Goal: Complete application form

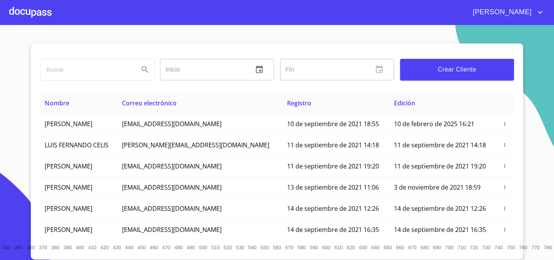
click at [438, 79] on button "Crear Cliente" at bounding box center [457, 70] width 114 height 22
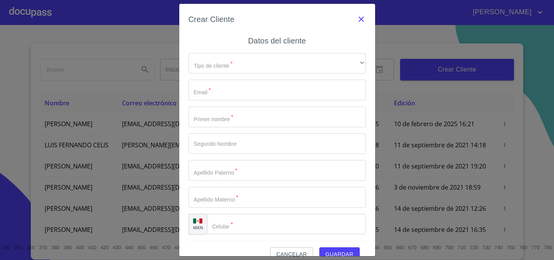
click at [361, 19] on icon "button" at bounding box center [361, 19] width 5 height 5
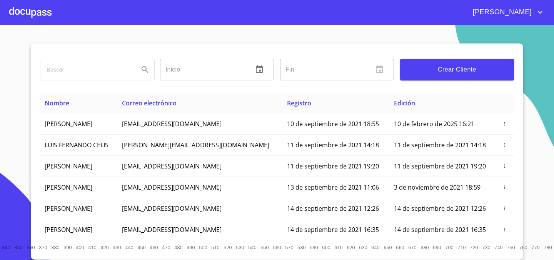
click at [42, 20] on div at bounding box center [30, 12] width 42 height 25
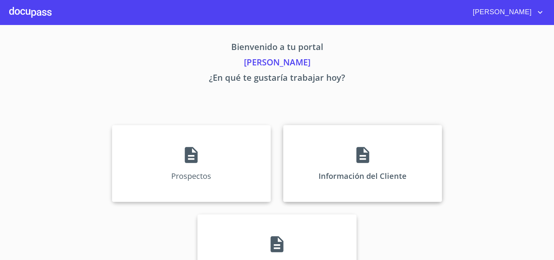
click at [359, 172] on div "Información del Cliente" at bounding box center [362, 163] width 159 height 77
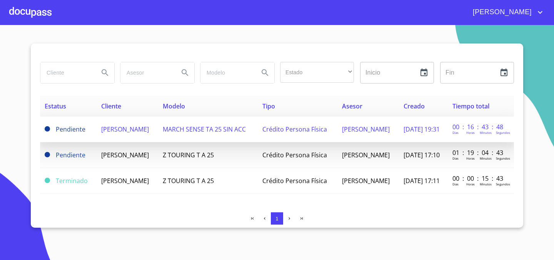
click at [118, 126] on span "[PERSON_NAME]" at bounding box center [125, 129] width 48 height 8
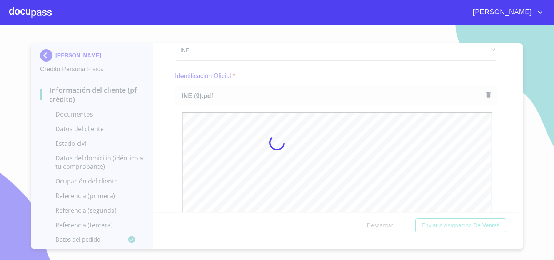
click at [530, 136] on div at bounding box center [277, 142] width 554 height 235
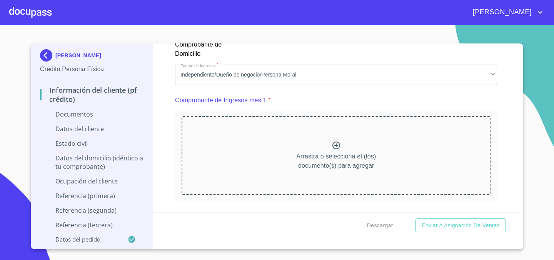
scroll to position [732, 0]
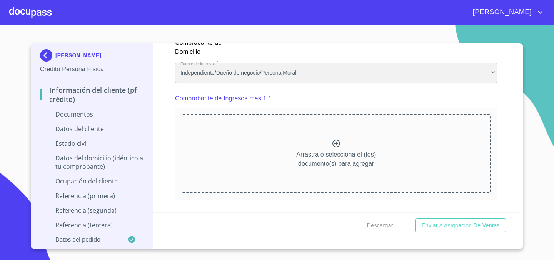
click at [319, 74] on div "Independiente/Dueño de negocio/Persona Moral" at bounding box center [336, 73] width 322 height 21
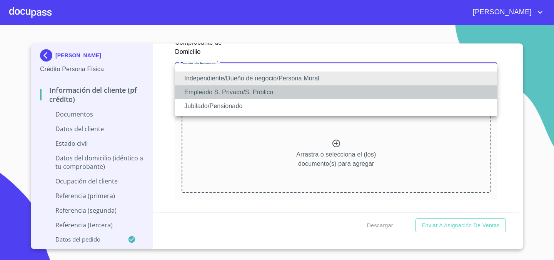
click at [316, 93] on li "Empleado S. Privado/S. Público" at bounding box center [336, 92] width 322 height 14
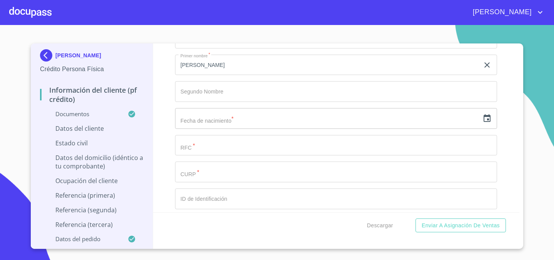
scroll to position [2080, 0]
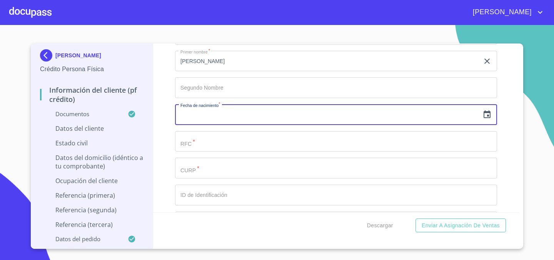
click at [410, 105] on input "text" at bounding box center [327, 114] width 305 height 21
click at [488, 114] on icon "button" at bounding box center [487, 114] width 9 height 9
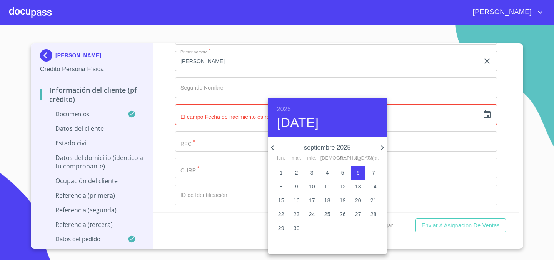
click at [287, 106] on h6 "2025" at bounding box center [284, 109] width 14 height 11
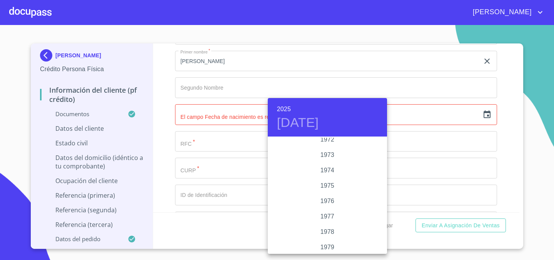
scroll to position [743, 0]
click at [328, 219] on div "1978" at bounding box center [327, 218] width 119 height 15
type input "[DATE]"
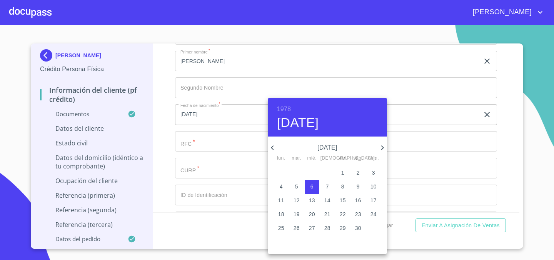
click at [213, 141] on div at bounding box center [277, 130] width 554 height 260
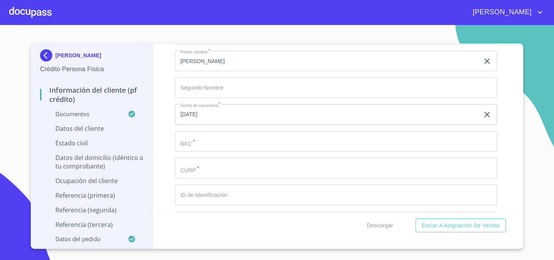
click at [200, 143] on input "Documento de identificación.   *" at bounding box center [336, 141] width 322 height 21
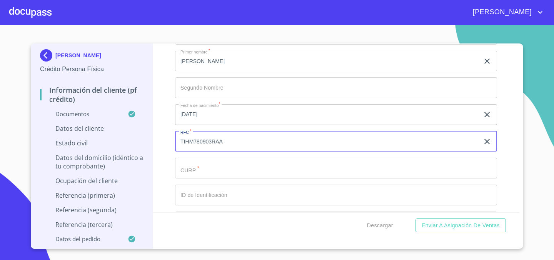
type input "TIHM780903RAA"
click at [236, 179] on div "[PERSON_NAME]   * TRIGUEROS ​ Apellido Materno   * [PERSON_NAME] ​ Primer nombr…" at bounding box center [336, 155] width 322 height 328
drag, startPoint x: 233, startPoint y: 142, endPoint x: 163, endPoint y: 140, distance: 69.7
click at [163, 140] on div "Información del cliente (PF crédito) Documentos Documento de identificación.   …" at bounding box center [336, 128] width 367 height 169
click at [192, 169] on input "Documento de identificación.   *" at bounding box center [336, 168] width 322 height 21
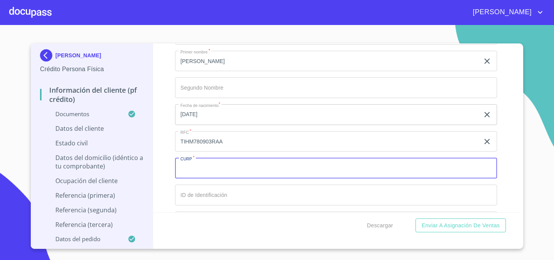
paste input "TIHM780903RAA"
type input "TIHM780903HJCRRR07"
click at [269, 196] on input "Documento de identificación.   *" at bounding box center [336, 195] width 322 height 21
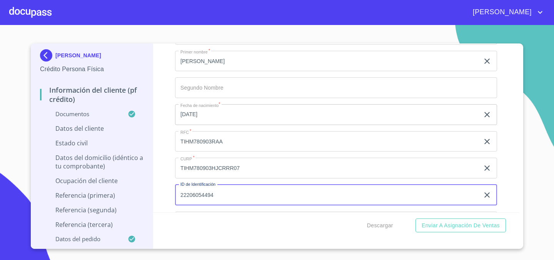
type input "22206054494"
click at [520, 182] on div "[PERSON_NAME] Crédito Persona Física Información del cliente (PF crédito) Docum…" at bounding box center [277, 147] width 493 height 206
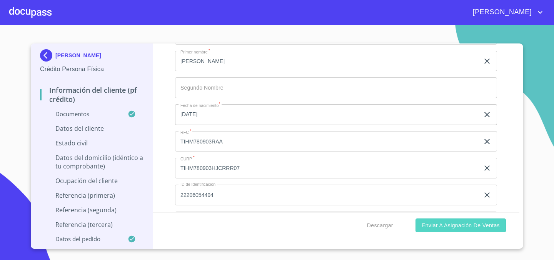
click at [482, 228] on span "Enviar a Asignación de Ventas" at bounding box center [461, 226] width 78 height 10
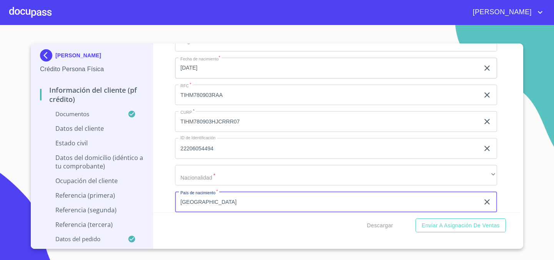
type input "[GEOGRAPHIC_DATA]"
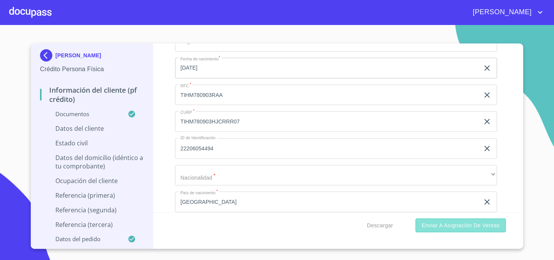
click at [459, 224] on span "Enviar a Asignación de Ventas" at bounding box center [461, 226] width 78 height 10
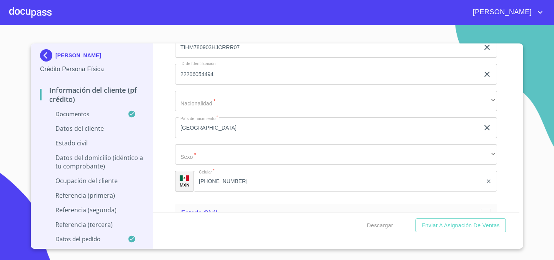
scroll to position [2202, 0]
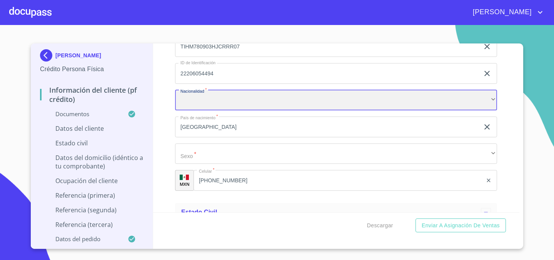
click at [331, 96] on div "​" at bounding box center [336, 100] width 322 height 21
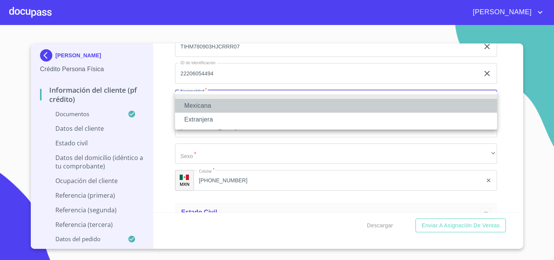
click at [305, 108] on li "Mexicana" at bounding box center [336, 106] width 322 height 14
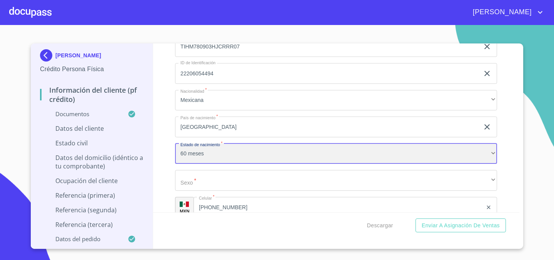
click at [271, 156] on div "60 meses" at bounding box center [336, 154] width 322 height 21
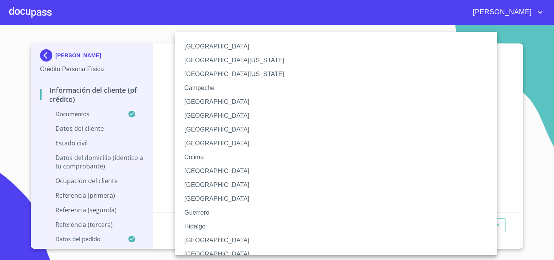
click at [166, 127] on div at bounding box center [277, 130] width 554 height 260
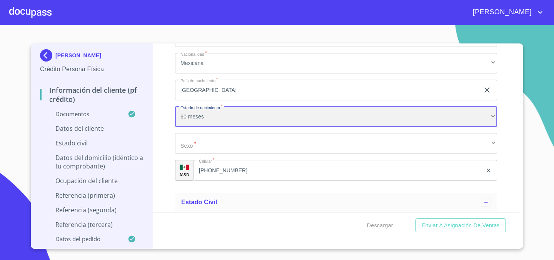
scroll to position [2240, 0]
click at [215, 118] on div "60 meses" at bounding box center [336, 116] width 322 height 21
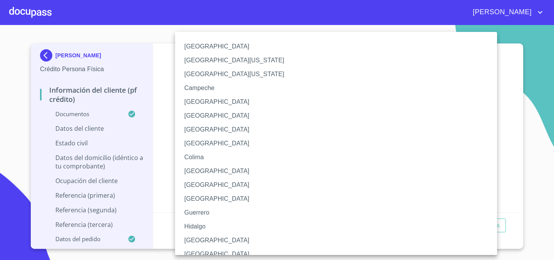
click at [208, 248] on li "[GEOGRAPHIC_DATA]" at bounding box center [336, 255] width 322 height 14
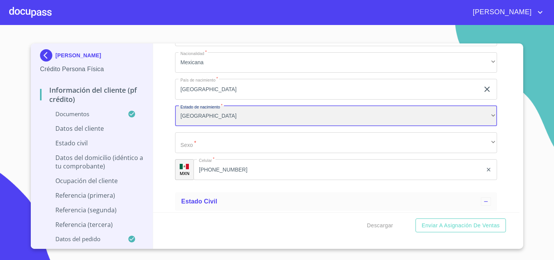
click at [251, 114] on div "[GEOGRAPHIC_DATA]" at bounding box center [336, 116] width 322 height 21
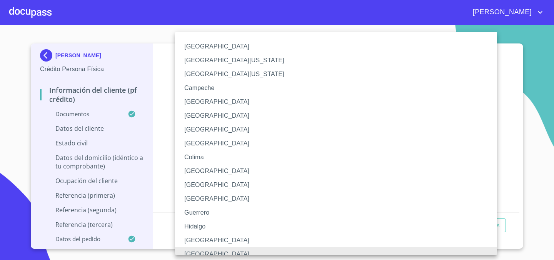
scroll to position [6, 0]
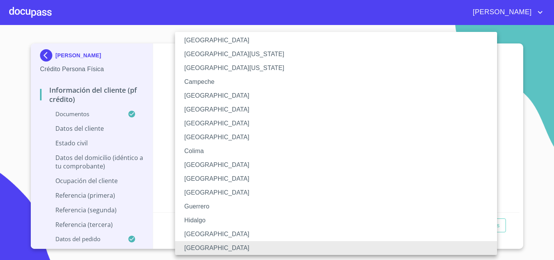
click at [214, 233] on li "[GEOGRAPHIC_DATA]" at bounding box center [336, 235] width 322 height 14
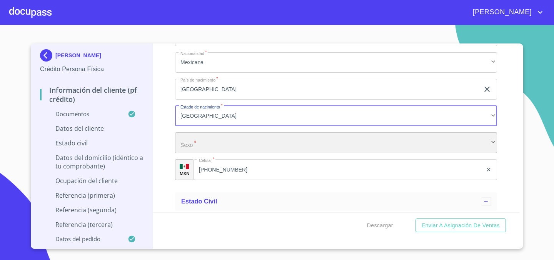
click at [250, 141] on div "​" at bounding box center [336, 142] width 322 height 21
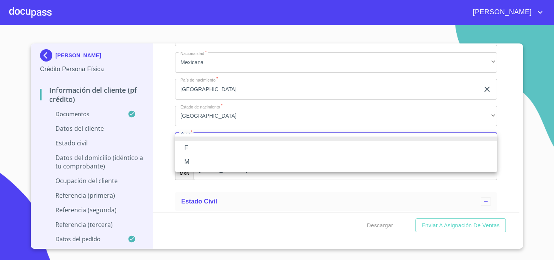
click at [244, 157] on li "M" at bounding box center [336, 162] width 322 height 14
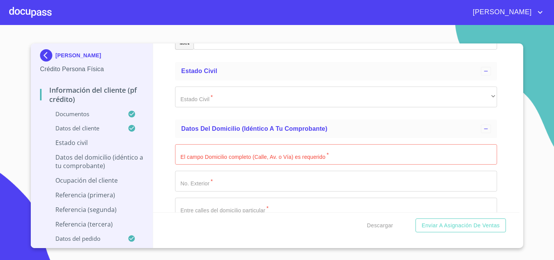
scroll to position [2383, 0]
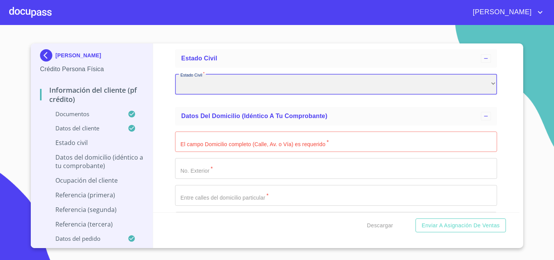
click at [248, 79] on div "​" at bounding box center [336, 84] width 322 height 21
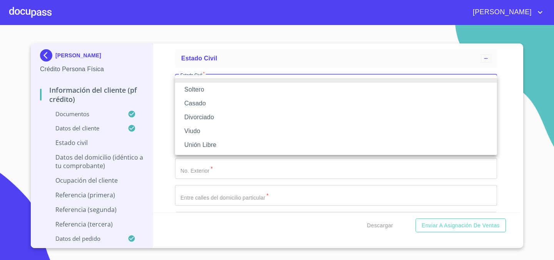
click at [241, 94] on li "Soltero" at bounding box center [336, 90] width 322 height 14
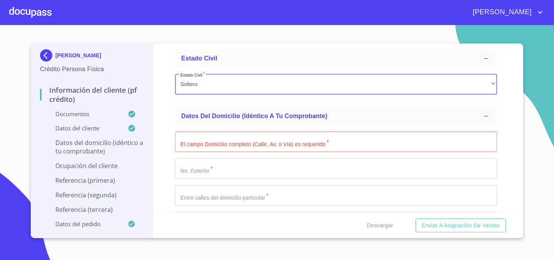
click at [241, 144] on input "Documento de identificación.   *" at bounding box center [336, 142] width 322 height 21
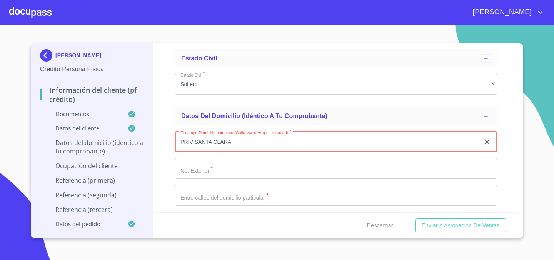
type input "PRIV SANTA CLARA"
click at [241, 165] on input "Documento de identificación.   *" at bounding box center [336, 168] width 322 height 21
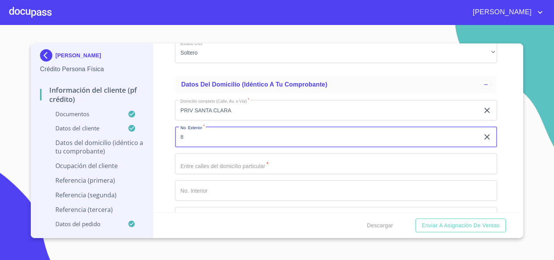
scroll to position [2424, 0]
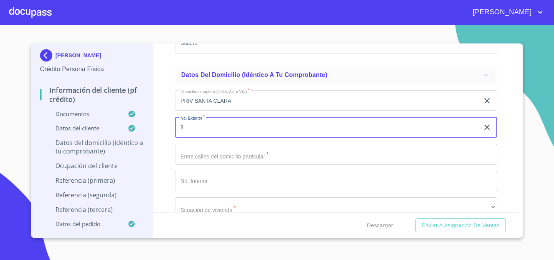
type input "8"
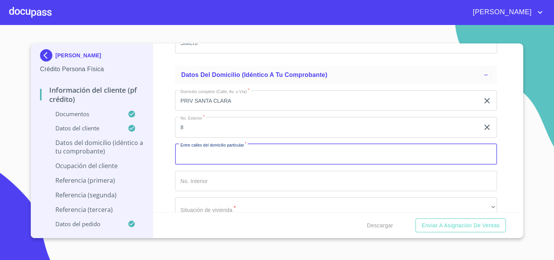
click at [268, 154] on input "Documento de identificación.   *" at bounding box center [336, 154] width 322 height 21
click at [254, 177] on input "Documento de identificación.   *" at bounding box center [336, 181] width 322 height 21
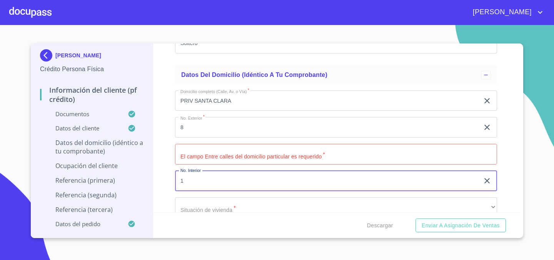
type input "1"
click at [259, 162] on input "Documento de identificación.   *" at bounding box center [336, 154] width 322 height 21
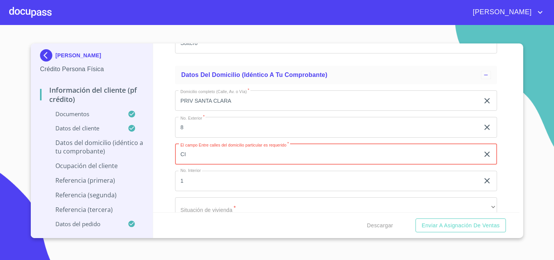
type input "C"
type input "S"
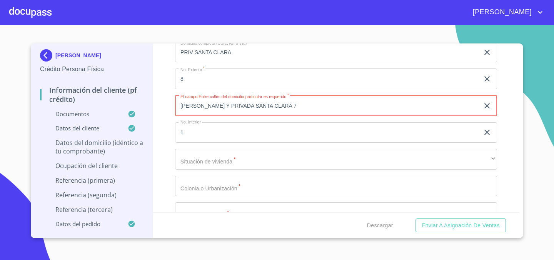
scroll to position [2473, 0]
type input "[PERSON_NAME] Y PRIVADA SANTA CLARA 7"
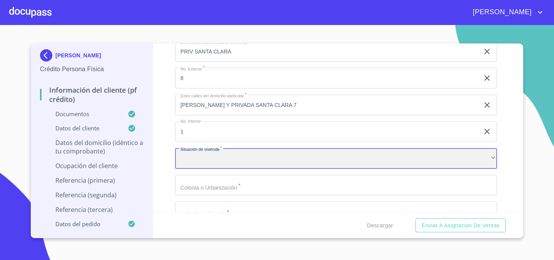
click at [218, 166] on div "​" at bounding box center [336, 158] width 322 height 21
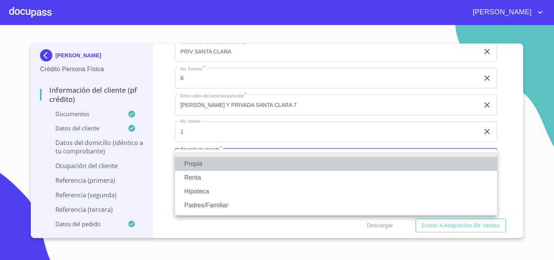
click at [216, 167] on li "Propia" at bounding box center [336, 164] width 322 height 14
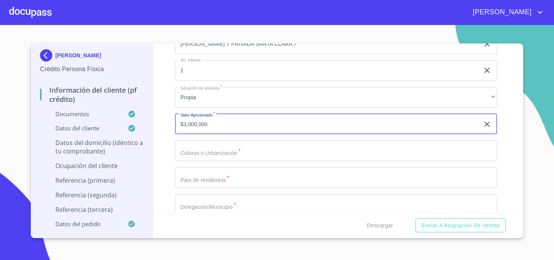
scroll to position [2538, 0]
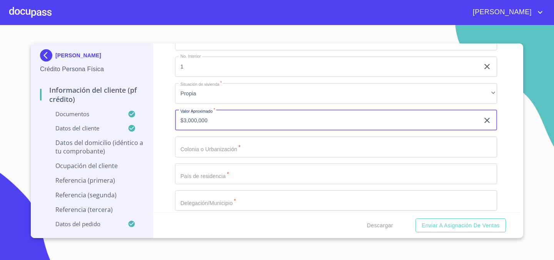
type input "$3,000,000"
click at [228, 144] on input "Documento de identificación.   *" at bounding box center [336, 147] width 322 height 21
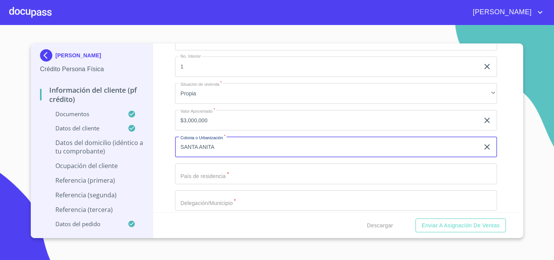
type input "SANTA ANITA"
click at [213, 171] on input "Documento de identificación.   *" at bounding box center [336, 174] width 322 height 21
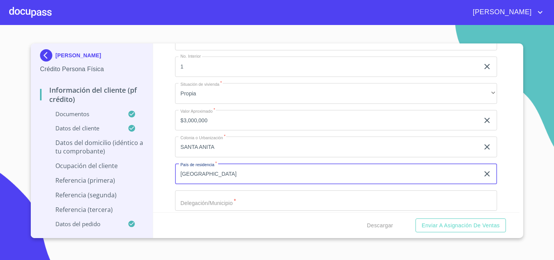
type input "[GEOGRAPHIC_DATA]"
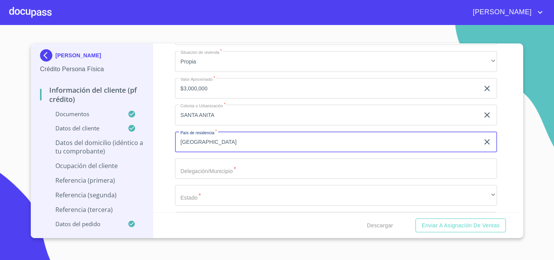
scroll to position [2579, 0]
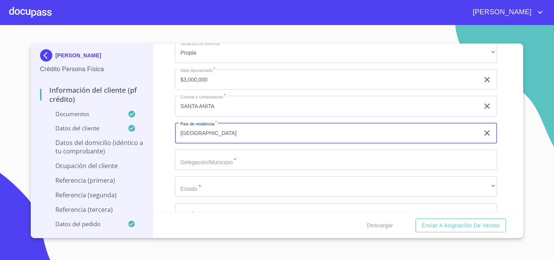
click at [252, 155] on input "Documento de identificación.   *" at bounding box center [336, 160] width 322 height 21
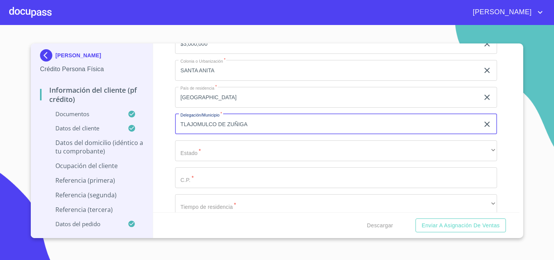
scroll to position [2616, 0]
type input "TLAJOMULCO DE ZUÑIGA"
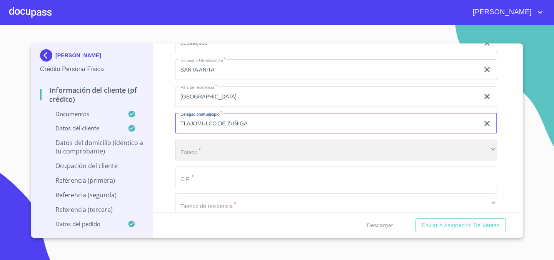
click at [230, 151] on div "​" at bounding box center [336, 150] width 322 height 21
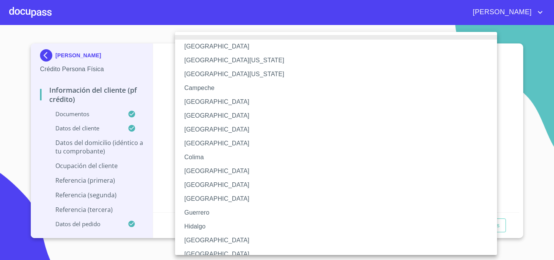
click at [203, 242] on li "[GEOGRAPHIC_DATA]" at bounding box center [336, 241] width 322 height 14
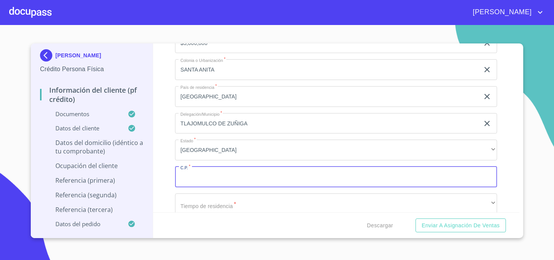
click at [227, 182] on input "Documento de identificación.   *" at bounding box center [336, 177] width 322 height 21
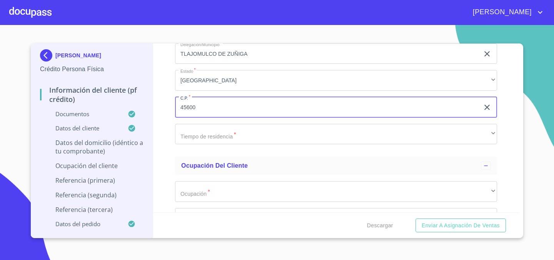
scroll to position [2709, 0]
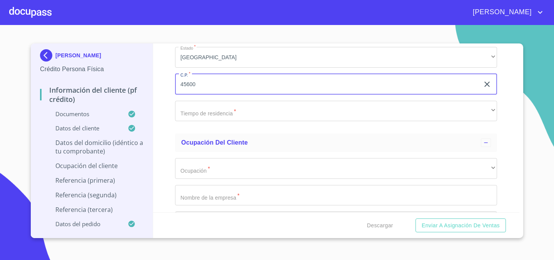
type input "45600"
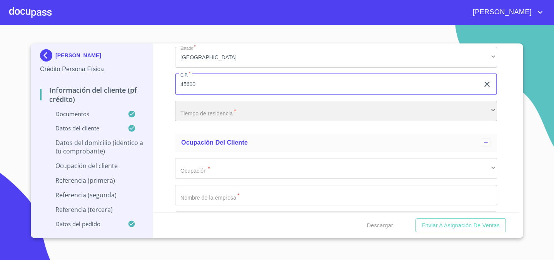
click at [189, 114] on div "​" at bounding box center [336, 111] width 322 height 21
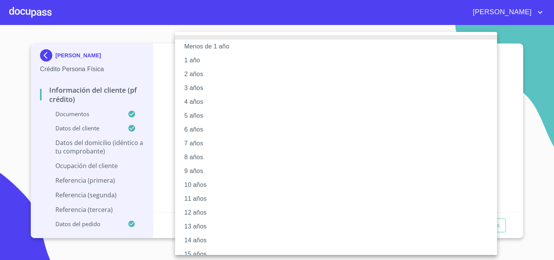
click at [204, 215] on li "12 años" at bounding box center [336, 213] width 322 height 14
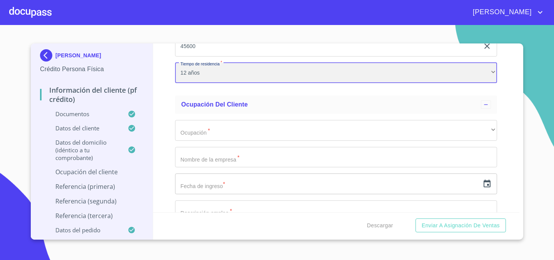
scroll to position [2751, 0]
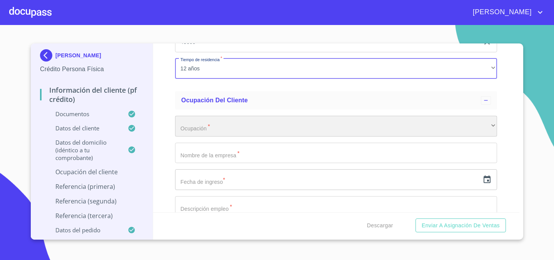
click at [233, 130] on div "​" at bounding box center [336, 126] width 322 height 21
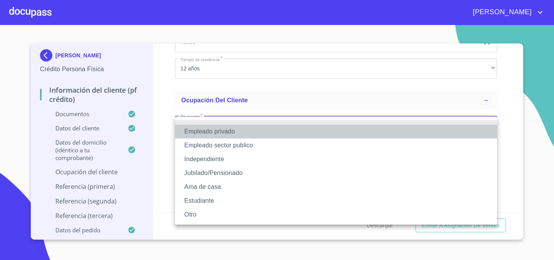
click at [233, 130] on li "Empleado privado" at bounding box center [336, 132] width 322 height 14
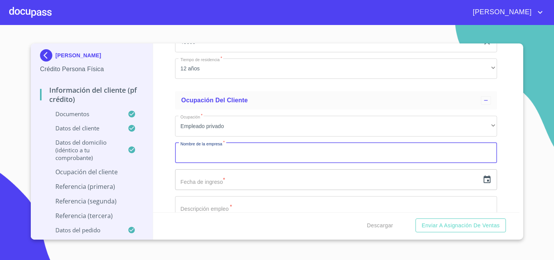
click at [221, 152] on input "Documento de identificación.   *" at bounding box center [336, 153] width 322 height 21
type input "PRODUCTORA DE ALIMENTOS OH SA DE CV"
click at [206, 177] on input "text" at bounding box center [327, 179] width 305 height 21
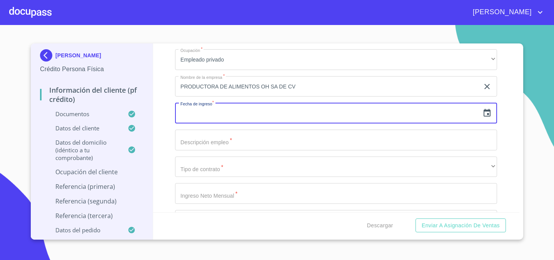
scroll to position [2818, 0]
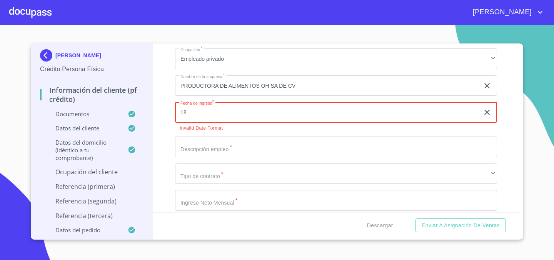
type input "1_"
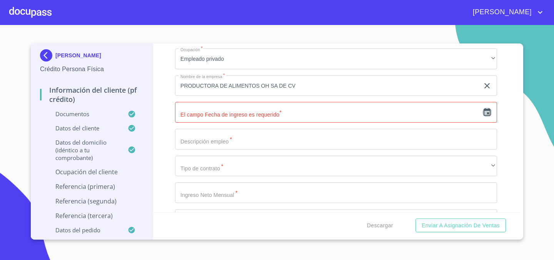
click at [489, 110] on icon "button" at bounding box center [487, 112] width 7 height 8
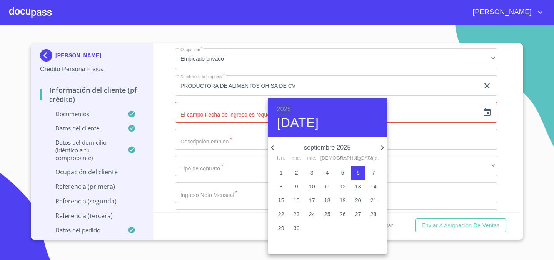
click at [285, 109] on h6 "2025" at bounding box center [284, 109] width 14 height 11
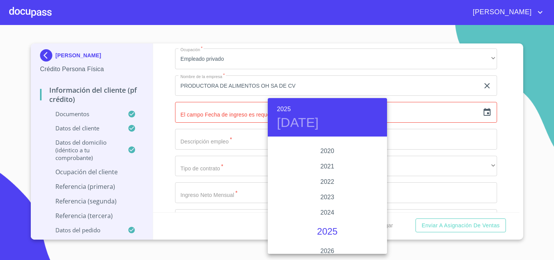
scroll to position [1455, 0]
click at [330, 153] on div "2020" at bounding box center [327, 153] width 119 height 15
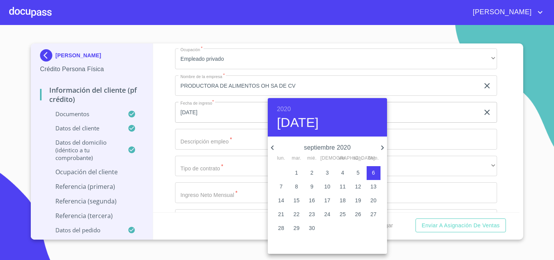
click at [381, 147] on icon "button" at bounding box center [382, 147] width 9 height 9
click at [312, 201] on p "11" at bounding box center [312, 201] width 6 height 8
type input "[DATE]"
click at [214, 139] on div at bounding box center [277, 130] width 554 height 260
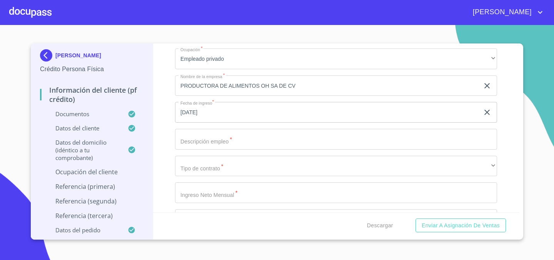
click at [211, 136] on input "Documento de identificación.   *" at bounding box center [336, 139] width 322 height 21
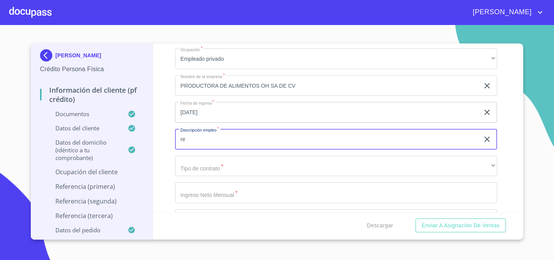
type input "r"
type input "ALIMENTOS Y BEBIDAS"
click at [275, 85] on input "PRODUCTORA DE ALIMENTOS OH SA DE CV" at bounding box center [327, 85] width 305 height 21
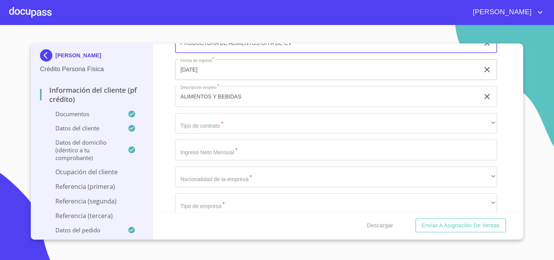
scroll to position [2858, 0]
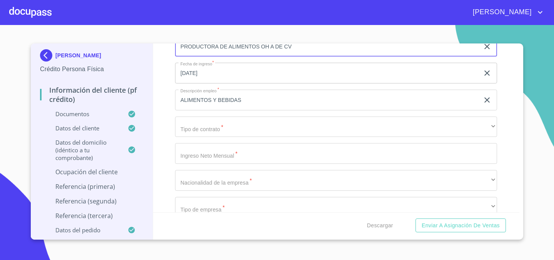
type input "PRODUCTORA DE ALIMENTOS OH SA DE CV"
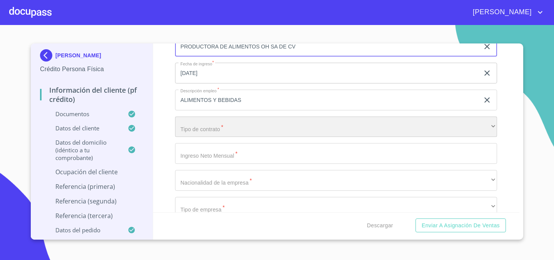
click at [233, 128] on div "​" at bounding box center [336, 127] width 322 height 21
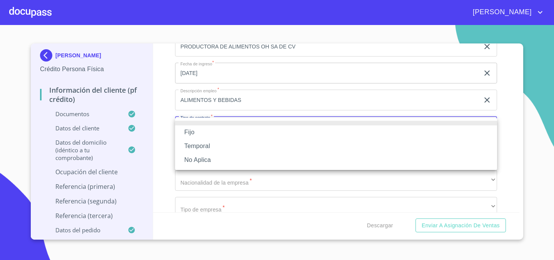
click at [232, 129] on li "Fijo" at bounding box center [336, 133] width 322 height 14
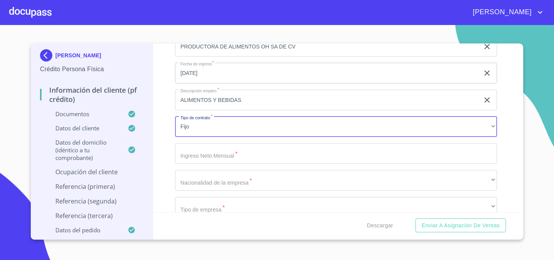
click at [221, 155] on input "Documento de identificación.   *" at bounding box center [336, 153] width 322 height 21
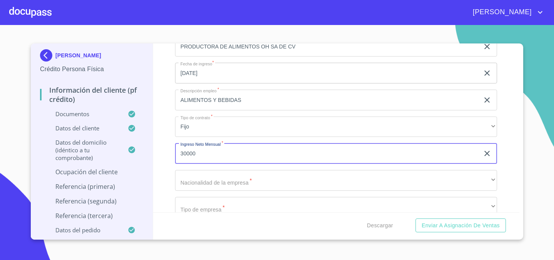
type input "30000"
click at [416, 219] on button "Enviar a Asignación de Ventas" at bounding box center [461, 226] width 90 height 14
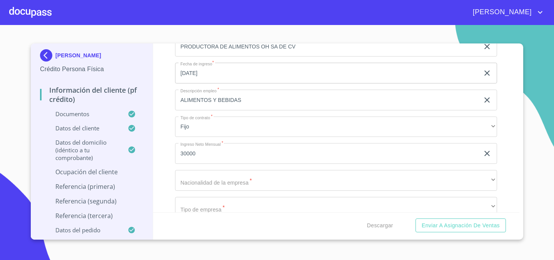
scroll to position [2890, 0]
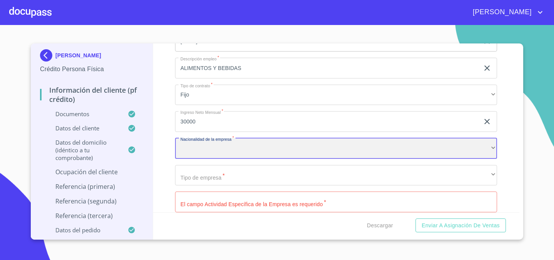
click at [199, 148] on div "​" at bounding box center [336, 148] width 322 height 21
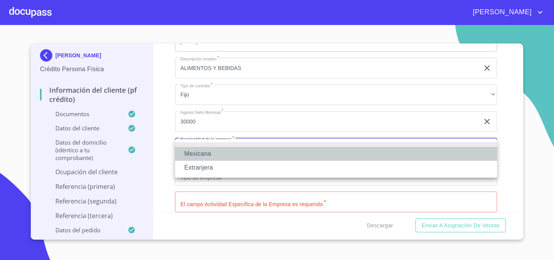
click at [208, 156] on li "Mexicana" at bounding box center [336, 154] width 322 height 14
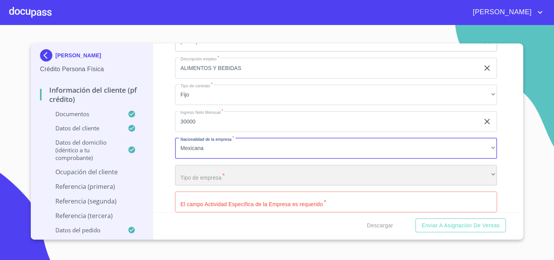
click at [211, 171] on div "​" at bounding box center [336, 175] width 322 height 21
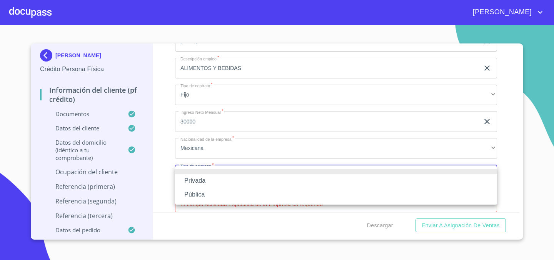
click at [209, 181] on li "Privada" at bounding box center [336, 181] width 322 height 14
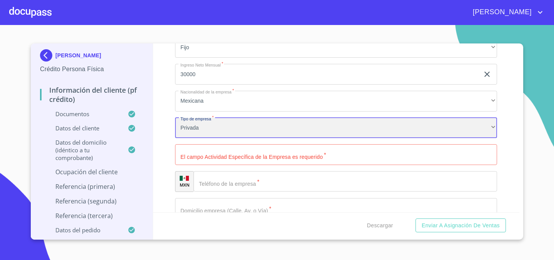
scroll to position [2941, 0]
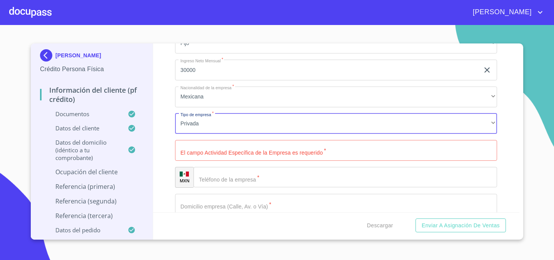
click at [279, 151] on input "Documento de identificación.   *" at bounding box center [336, 150] width 322 height 21
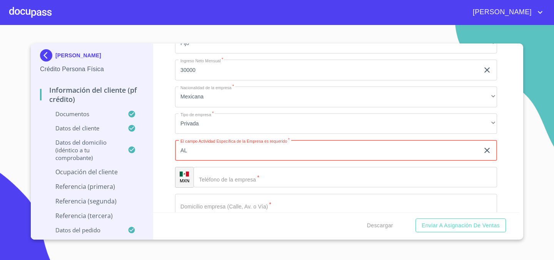
type input "A"
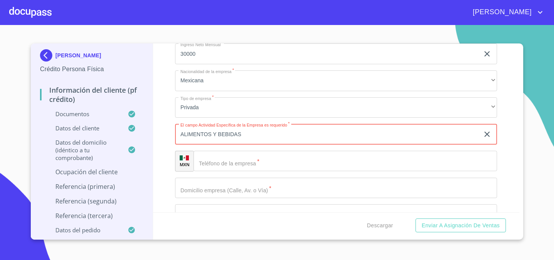
scroll to position [2969, 0]
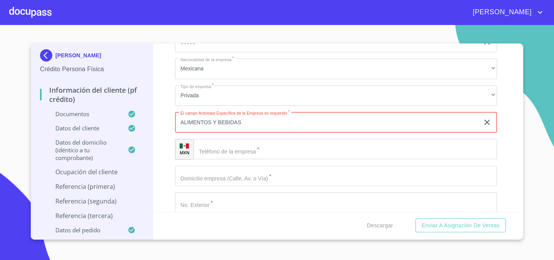
type input "ALIMENTOS Y BEBIDAS"
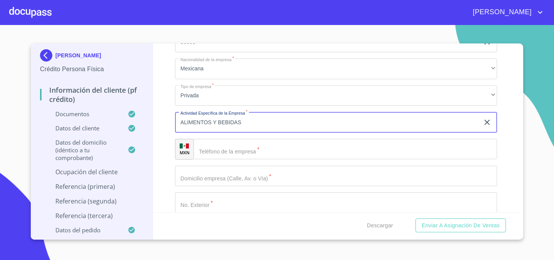
click at [283, 157] on input "Documento de identificación.   *" at bounding box center [346, 149] width 304 height 21
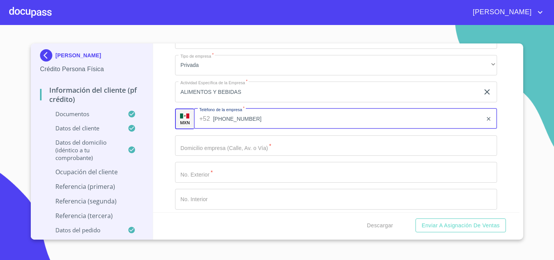
scroll to position [3008, 0]
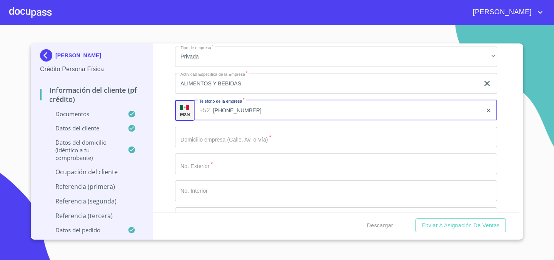
type input "[PHONE_NUMBER]"
click at [218, 135] on input "Documento de identificación.   *" at bounding box center [336, 137] width 322 height 21
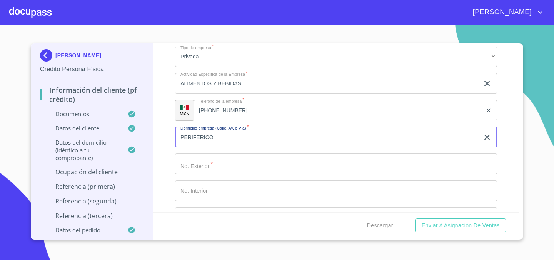
type input "PERIFERICO"
click at [198, 162] on input "Documento de identificación.   *" at bounding box center [336, 164] width 322 height 21
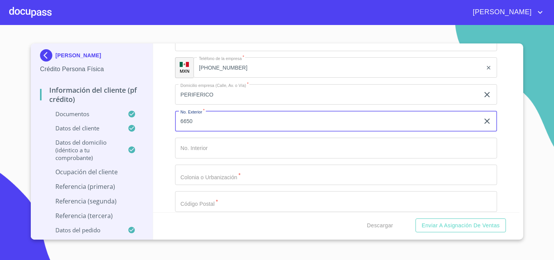
scroll to position [3052, 0]
type input "6650"
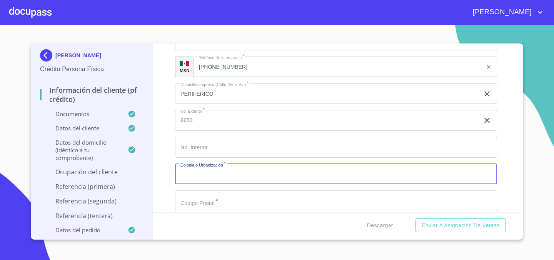
click at [209, 176] on input "Documento de identificación.   *" at bounding box center [336, 174] width 322 height 21
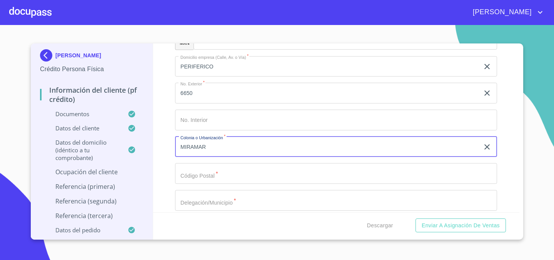
scroll to position [3089, 0]
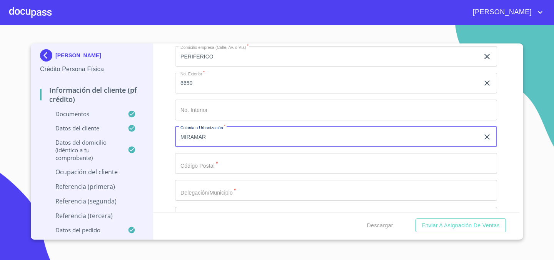
type input "MIRAMAR"
click at [190, 163] on input "Documento de identificación.   *" at bounding box center [336, 163] width 322 height 21
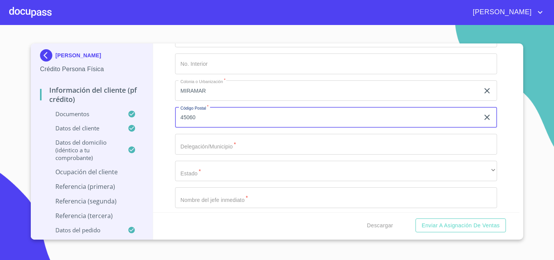
scroll to position [3136, 0]
type input "45060"
click at [203, 138] on input "Documento de identificación.   *" at bounding box center [336, 143] width 322 height 21
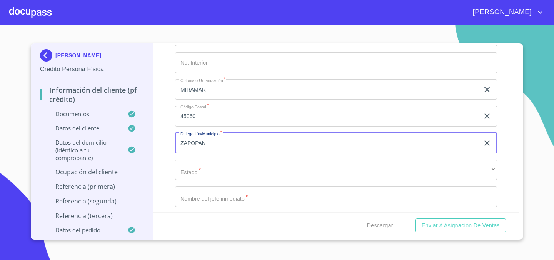
type input "ZAPOPAN"
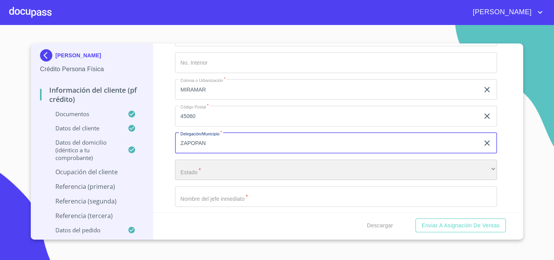
click at [193, 174] on div "​" at bounding box center [336, 170] width 322 height 21
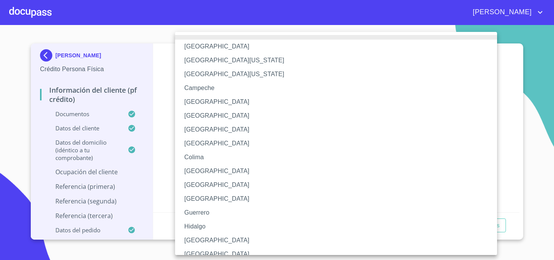
click at [203, 244] on li "[GEOGRAPHIC_DATA]" at bounding box center [336, 241] width 322 height 14
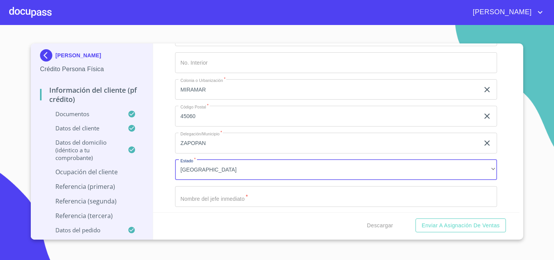
click at [213, 199] on input "Documento de identificación.   *" at bounding box center [336, 196] width 322 height 21
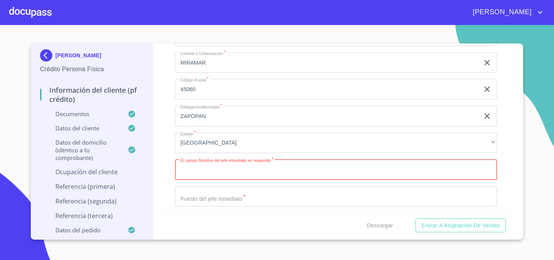
scroll to position [3171, 0]
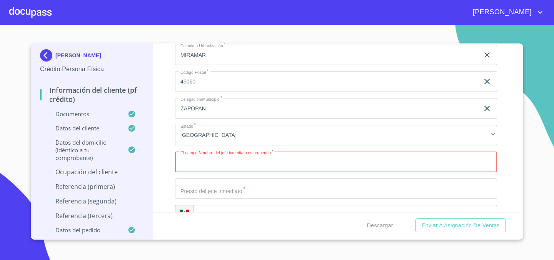
click at [165, 142] on div "Información del cliente (PF crédito) Documentos Documento de identificación.   …" at bounding box center [336, 128] width 367 height 169
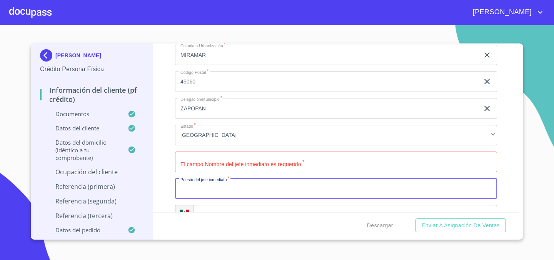
click at [216, 193] on input "Documento de identificación.   *" at bounding box center [336, 189] width 322 height 21
type input "GERENTE DE OPERACIONES"
click at [171, 166] on div "Información del cliente (PF crédito) Documentos Documento de identificación.   …" at bounding box center [336, 128] width 367 height 169
